Goal: Task Accomplishment & Management: Complete application form

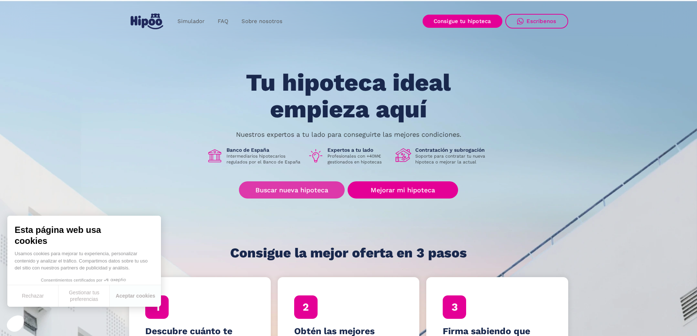
click at [309, 186] on link "Buscar nueva hipoteca" at bounding box center [292, 190] width 106 height 17
click at [292, 189] on link "Buscar nueva hipoteca" at bounding box center [292, 190] width 106 height 17
